Goal: Navigation & Orientation: Find specific page/section

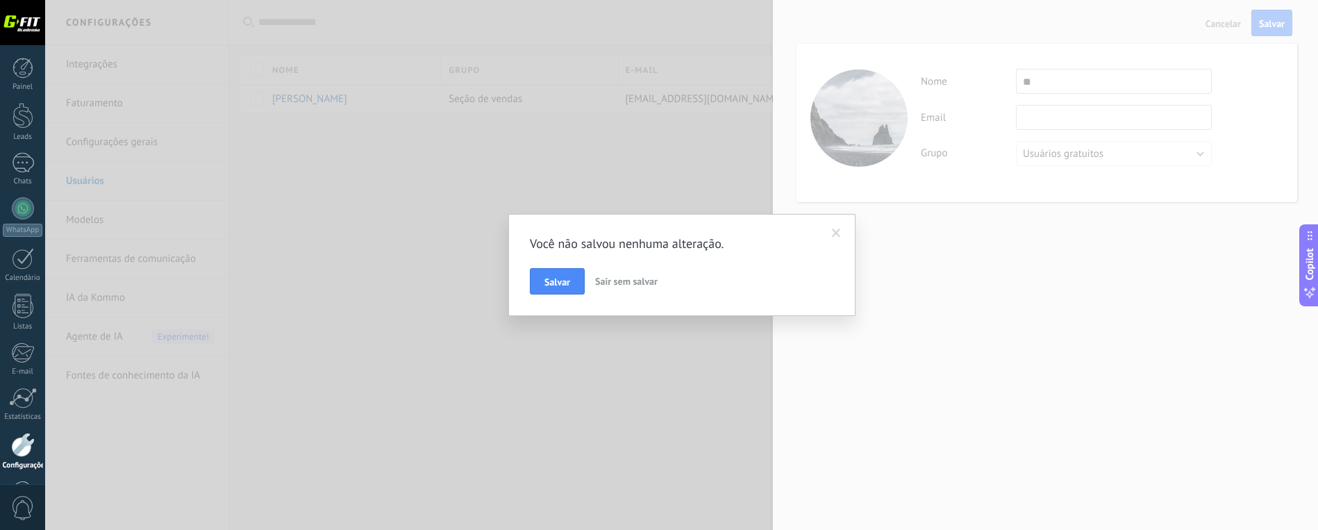
click at [622, 281] on span "Sair sem salvar" at bounding box center [626, 281] width 63 height 13
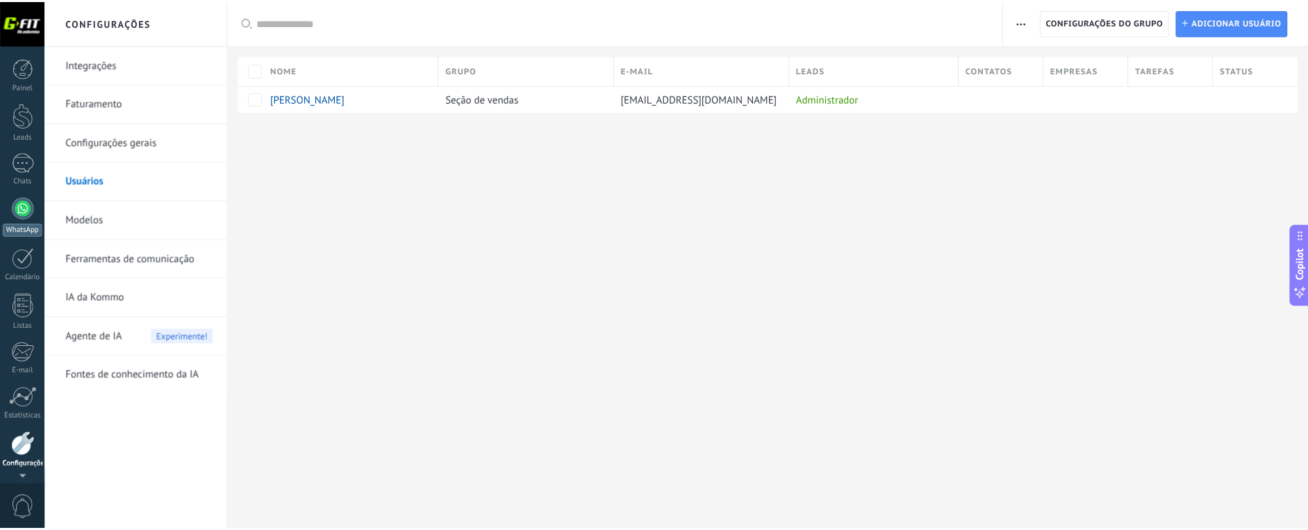
scroll to position [48, 0]
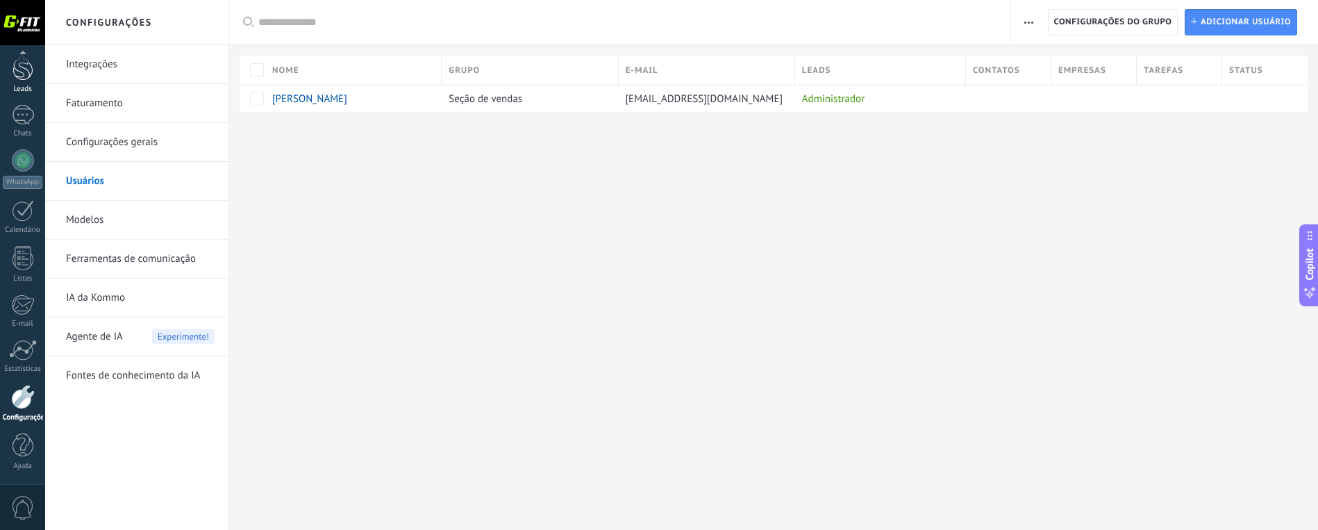
click at [15, 67] on div at bounding box center [23, 68] width 21 height 26
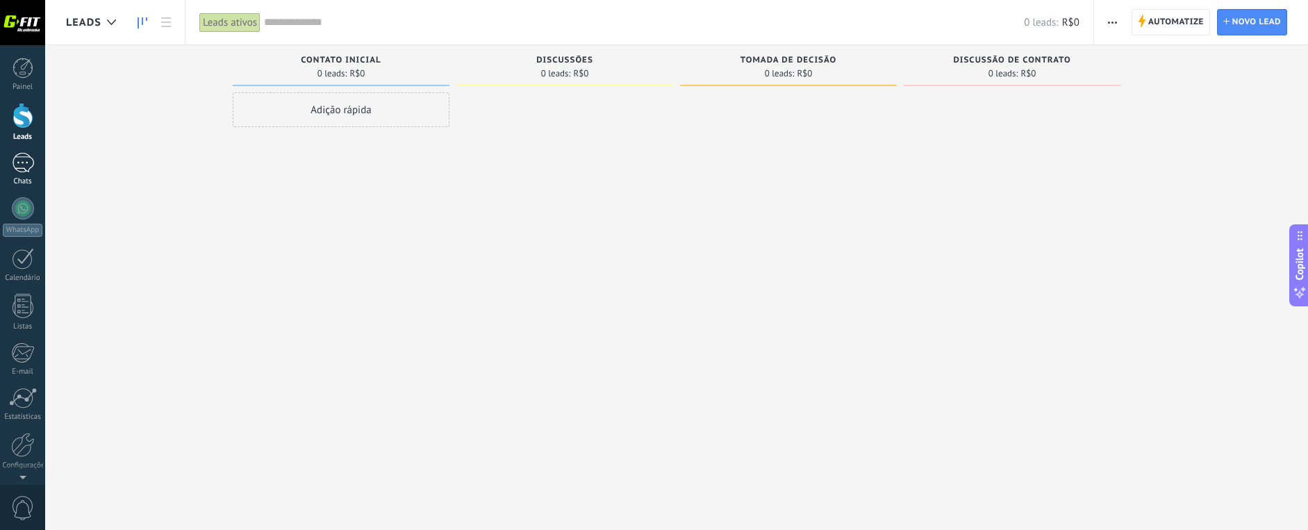
click at [20, 158] on div at bounding box center [23, 163] width 22 height 20
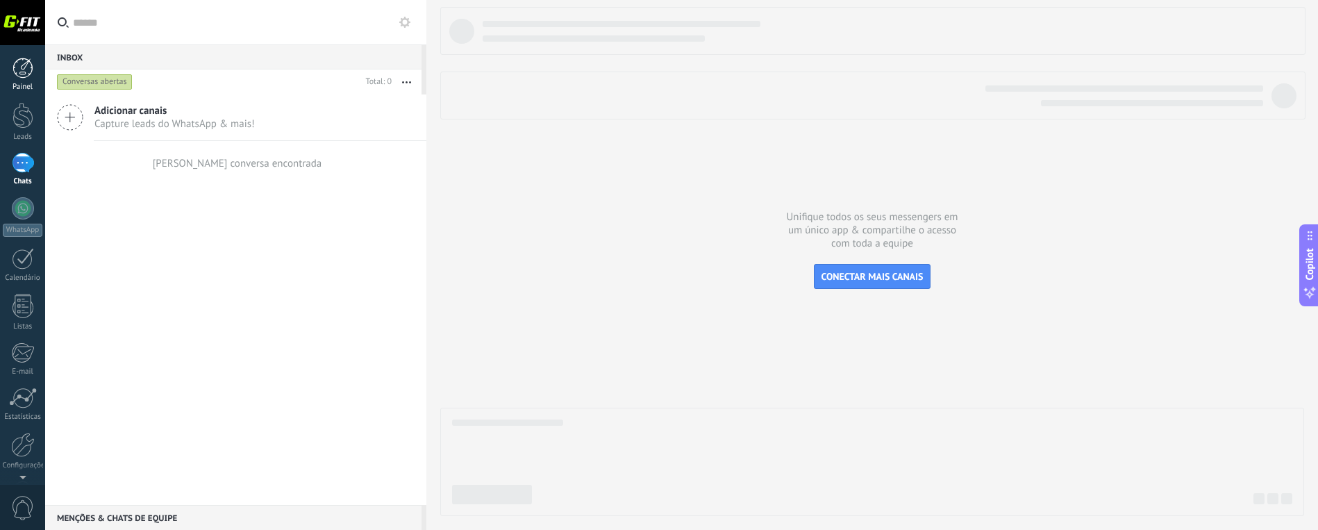
click at [19, 65] on div at bounding box center [23, 68] width 21 height 21
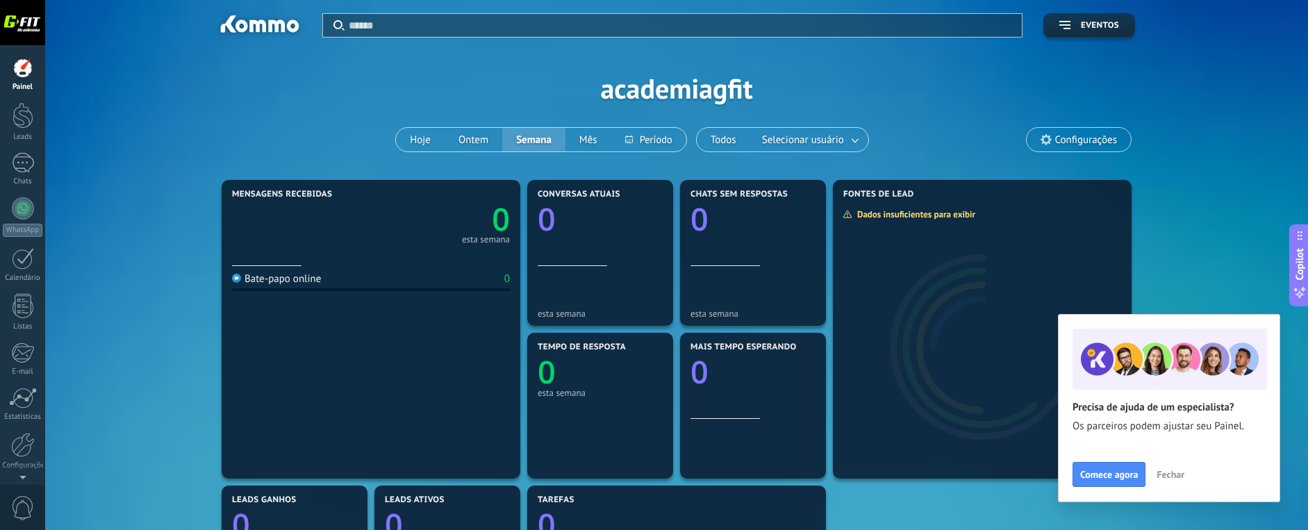
click at [1248, 162] on div "Aplicar Eventos academiagfit Hoje Ontem Semana Mês Todos Selecionar usuário Con…" at bounding box center [676, 88] width 1221 height 176
